Goal: Task Accomplishment & Management: Complete application form

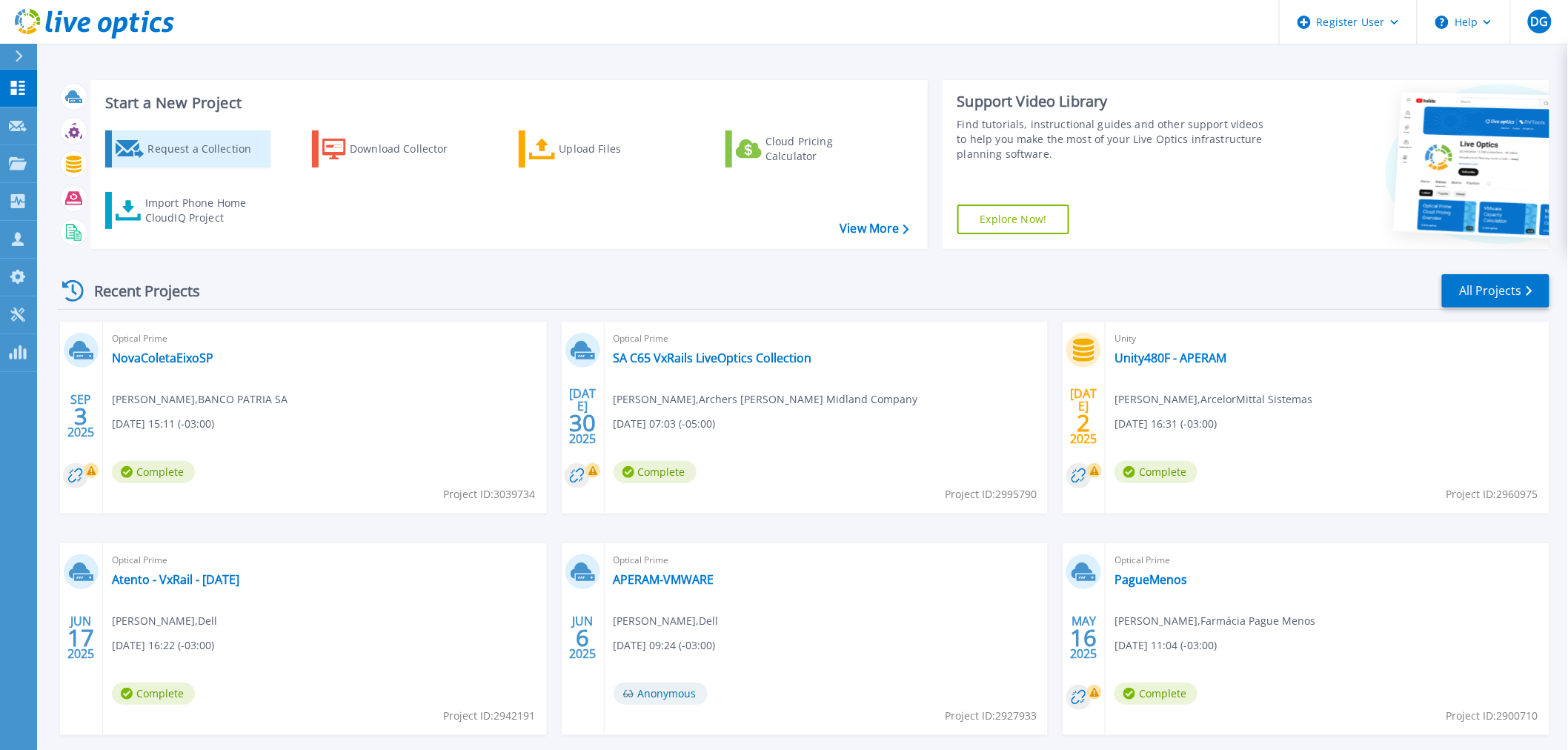
click at [146, 147] on link "Request a Collection" at bounding box center [188, 149] width 165 height 37
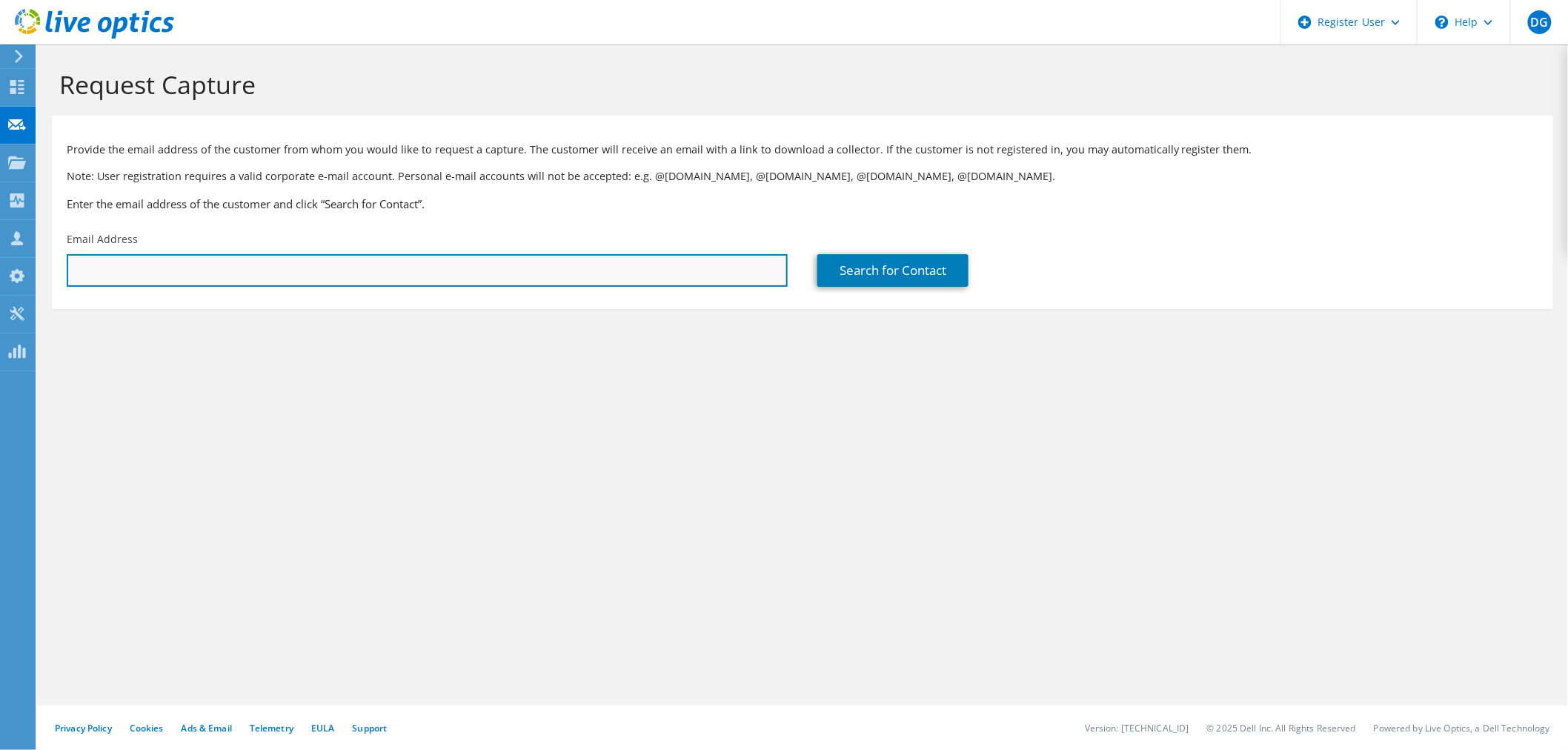
paste input "[PERSON_NAME][EMAIL_ADDRESS][DOMAIN_NAME]"
type input "[PERSON_NAME][EMAIL_ADDRESS][DOMAIN_NAME]"
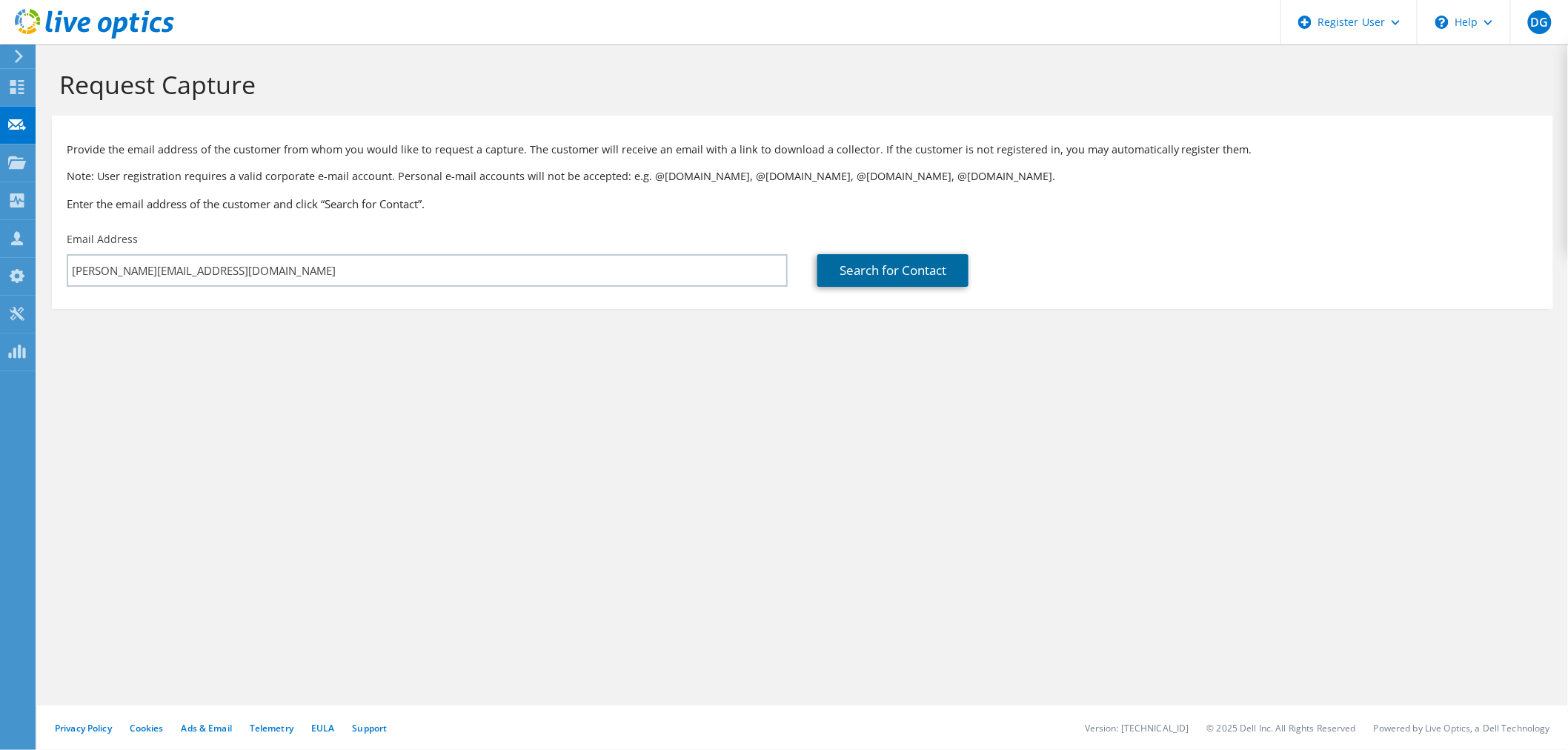
click at [876, 277] on link "Search for Contact" at bounding box center [893, 270] width 152 height 32
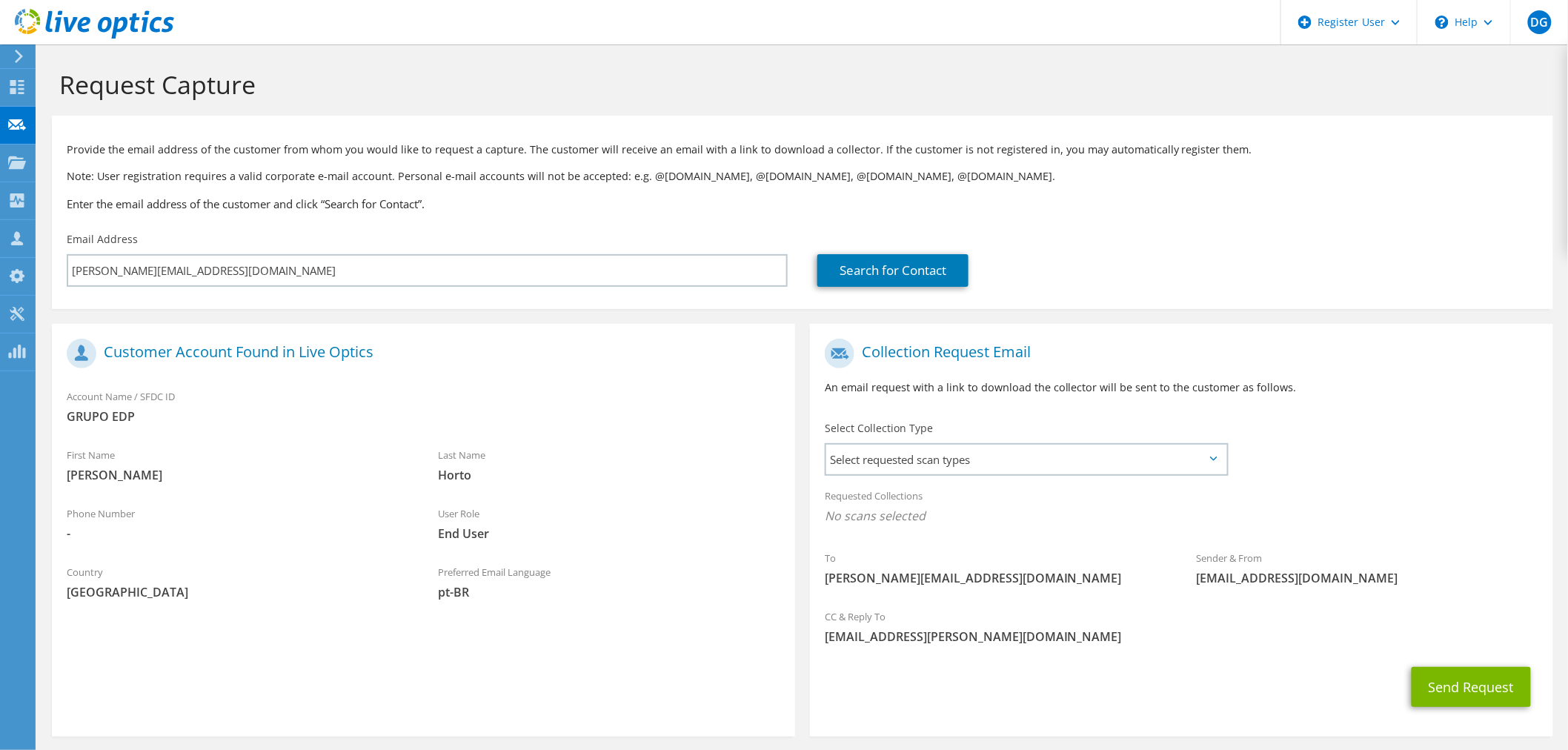
click at [369, 684] on section "Customer Account Found in Live Optics Account Name / SFDC ID GRUPO EDP First Na…" at bounding box center [423, 530] width 743 height 413
click at [1031, 456] on span "Select requested scan types" at bounding box center [1025, 460] width 400 height 29
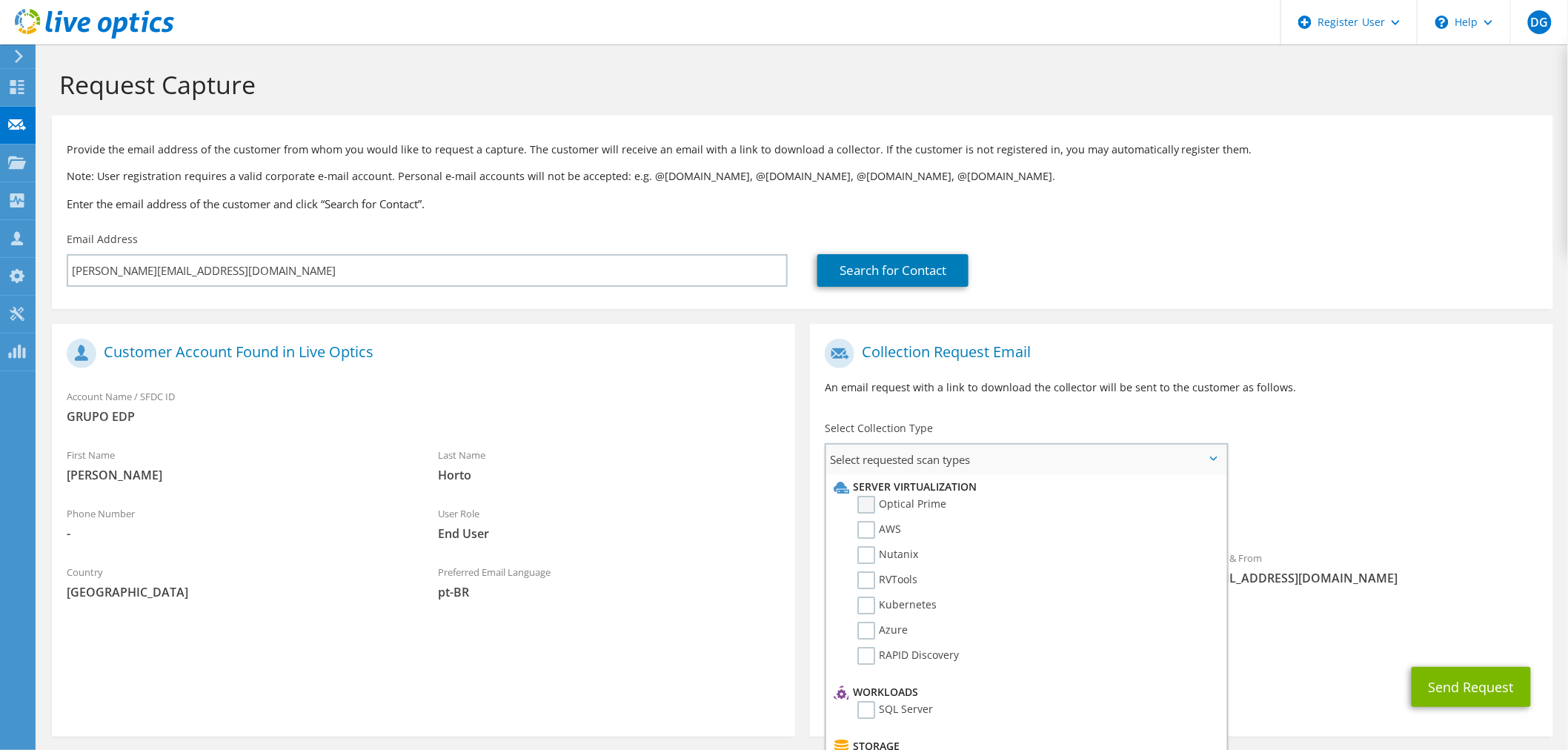
click at [931, 502] on label "Optical Prime" at bounding box center [901, 505] width 89 height 18
click at [0, 0] on input "Optical Prime" at bounding box center [0, 0] width 0 height 0
click at [727, 705] on section "Customer Account Found in Live Optics Account Name / SFDC ID GRUPO EDP First Na…" at bounding box center [423, 532] width 743 height 418
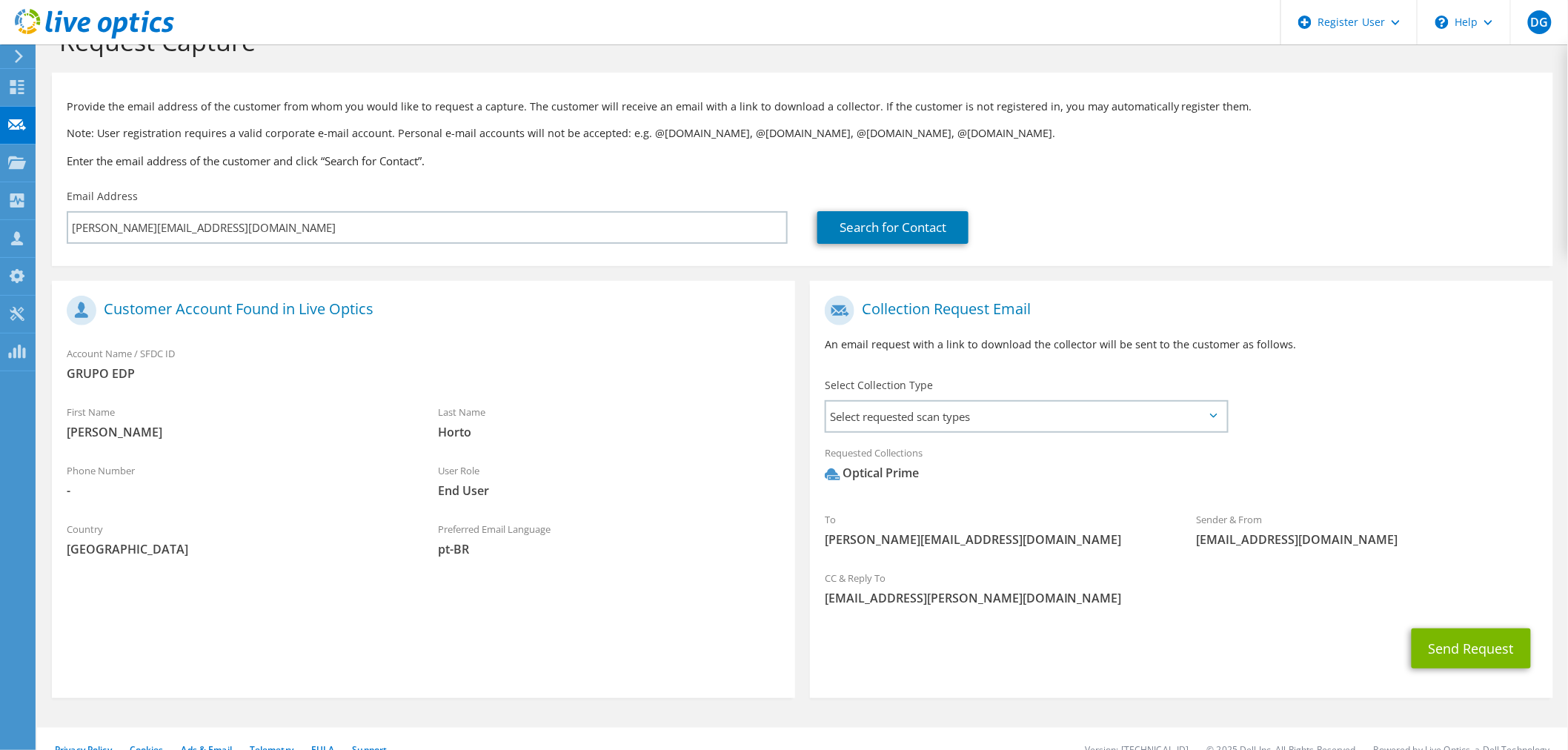
scroll to position [66, 0]
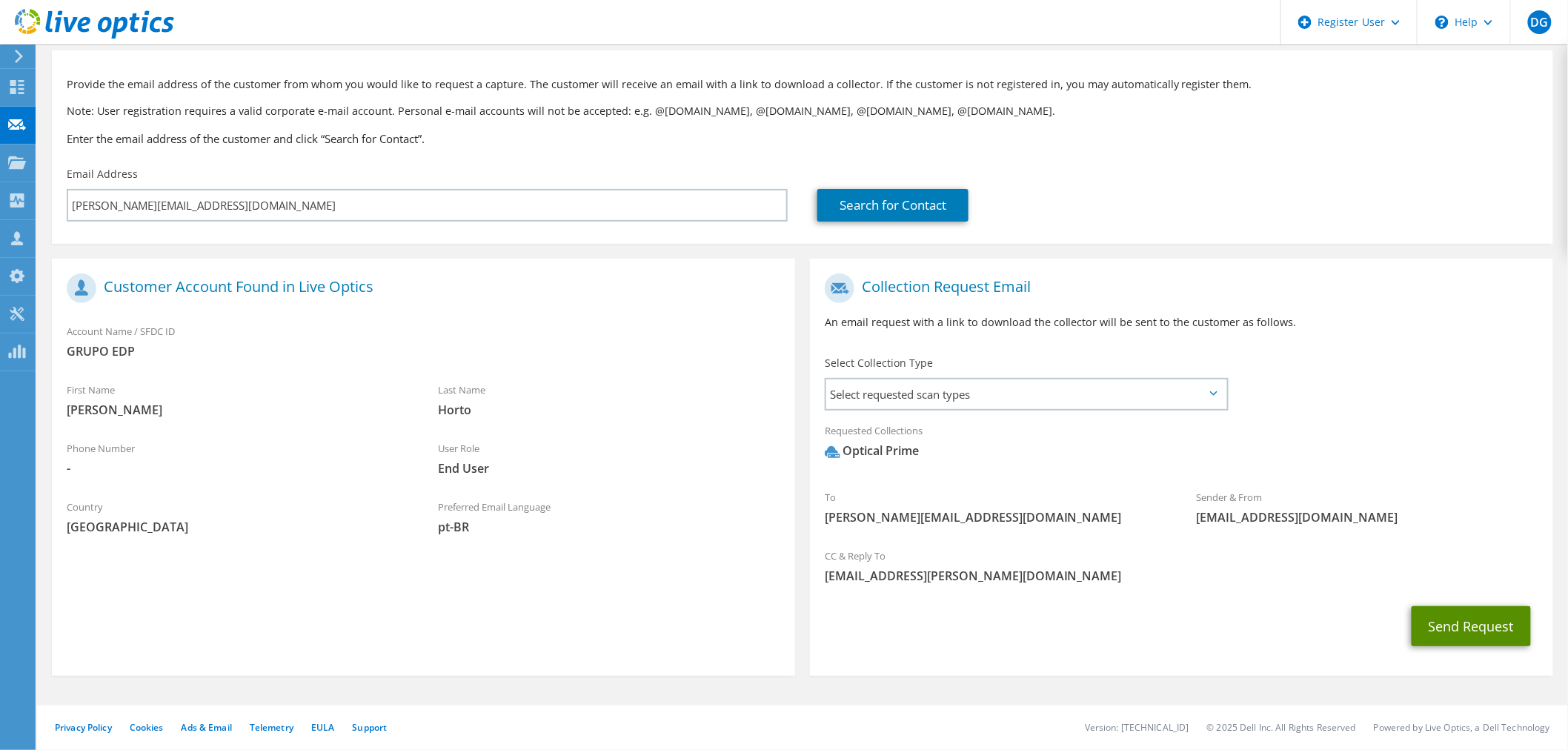
drag, startPoint x: 1490, startPoint y: 624, endPoint x: 501, endPoint y: 631, distance: 989.0
click at [513, 642] on div "Register Customer The customer does not have a Live Optics account. Please fill…" at bounding box center [802, 460] width 1516 height 432
click at [357, 596] on section "Customer Account Found in Live Optics Account Name / SFDC ID GRUPO EDP First Na…" at bounding box center [423, 467] width 743 height 418
click at [1448, 621] on button "Send Request" at bounding box center [1471, 626] width 119 height 40
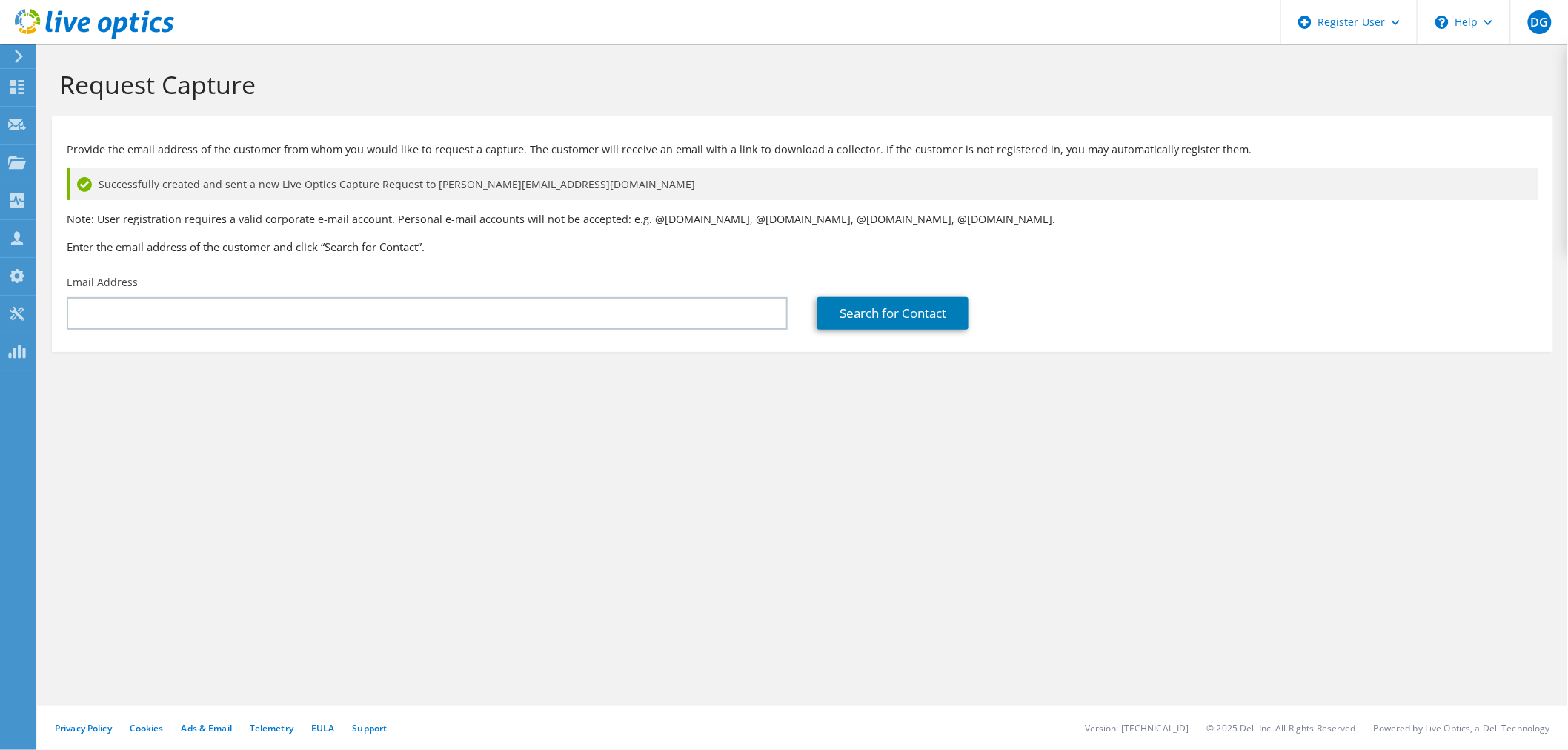
click at [849, 500] on div "Request Capture Provide the email address of the customer from whom you would l…" at bounding box center [803, 397] width 1531 height 706
